Goal: Information Seeking & Learning: Check status

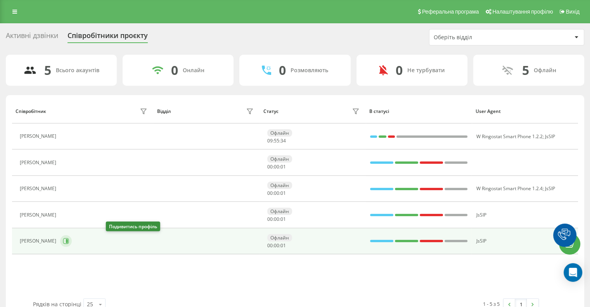
click at [72, 238] on button at bounding box center [66, 241] width 12 height 12
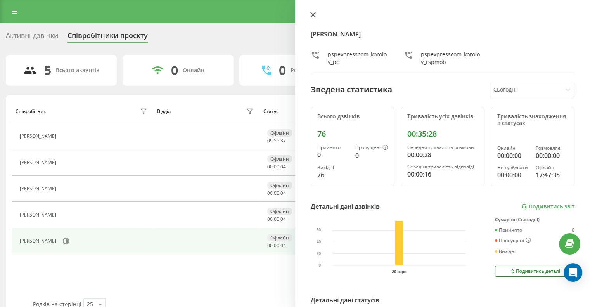
click at [316, 14] on button at bounding box center [313, 15] width 10 height 7
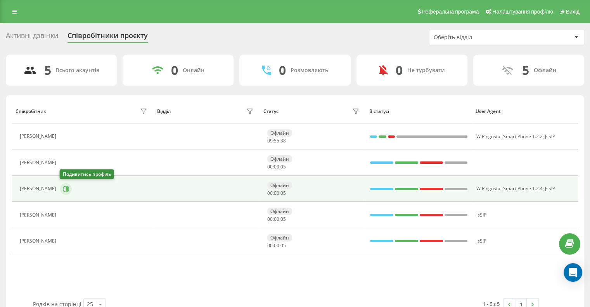
click at [66, 189] on icon at bounding box center [67, 189] width 2 height 4
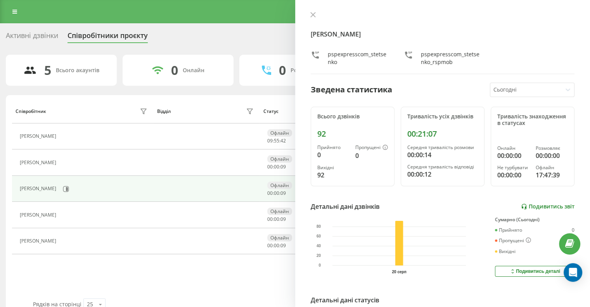
click at [529, 205] on link "Подивитись звіт" at bounding box center [548, 206] width 54 height 7
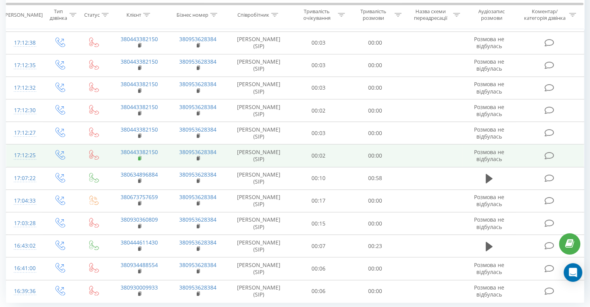
scroll to position [660, 0]
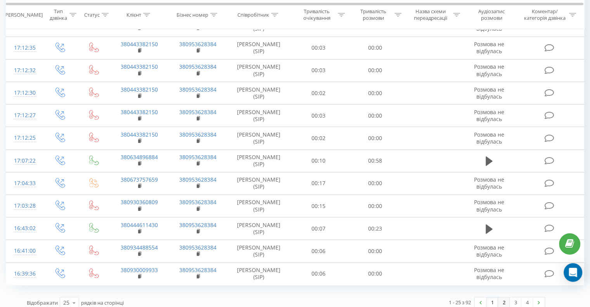
click at [508, 299] on link "2" at bounding box center [504, 302] width 12 height 11
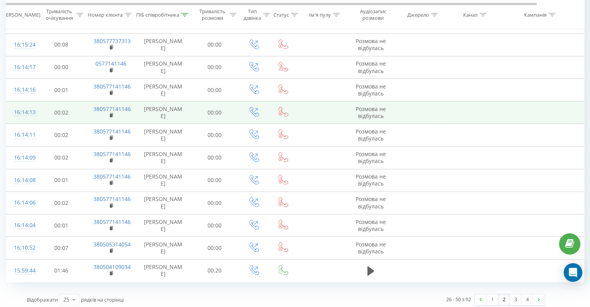
scroll to position [665, 0]
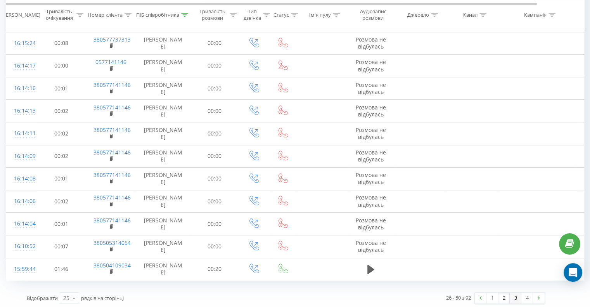
click at [515, 296] on link "3" at bounding box center [516, 298] width 12 height 11
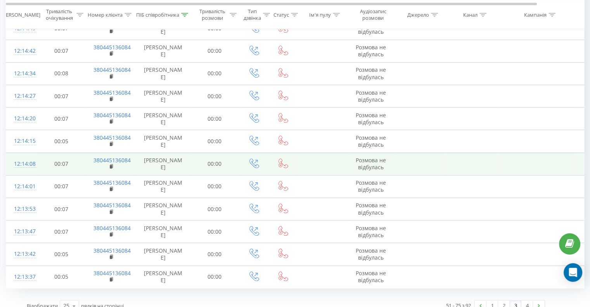
scroll to position [665, 0]
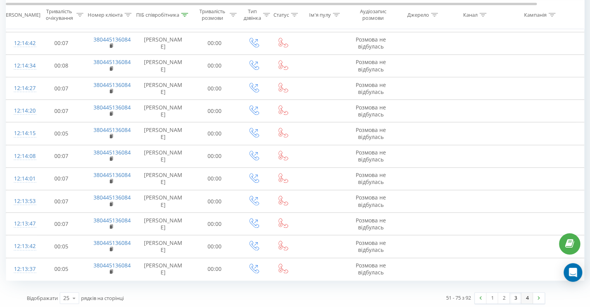
click at [525, 297] on link "4" at bounding box center [528, 298] width 12 height 11
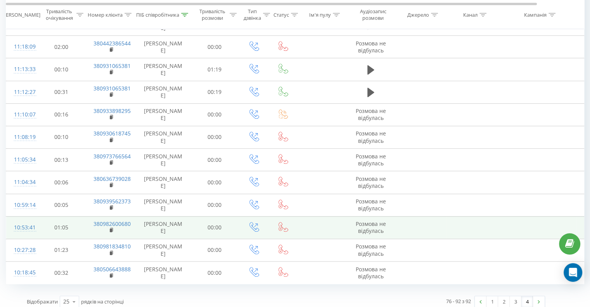
scroll to position [484, 0]
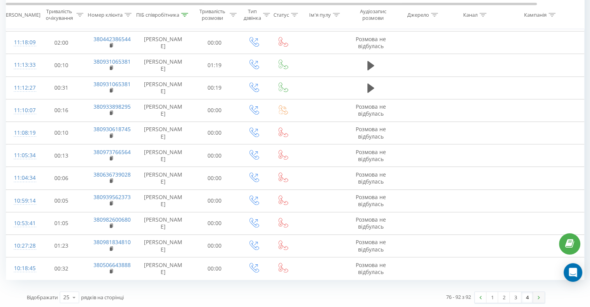
click at [540, 293] on link at bounding box center [539, 297] width 12 height 11
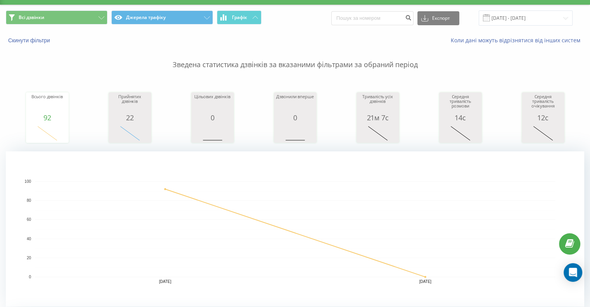
scroll to position [0, 0]
